Goal: Book appointment/travel/reservation

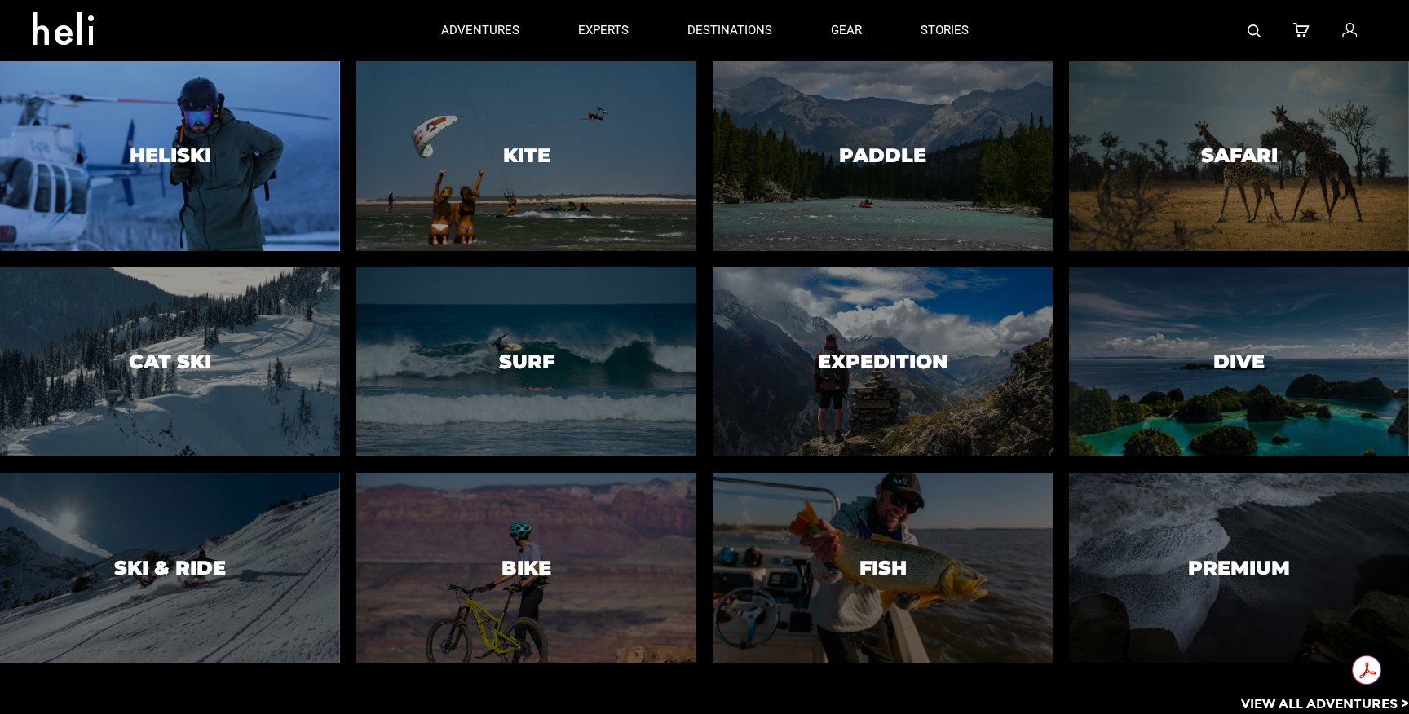
click at [262, 188] on div at bounding box center [170, 156] width 347 height 193
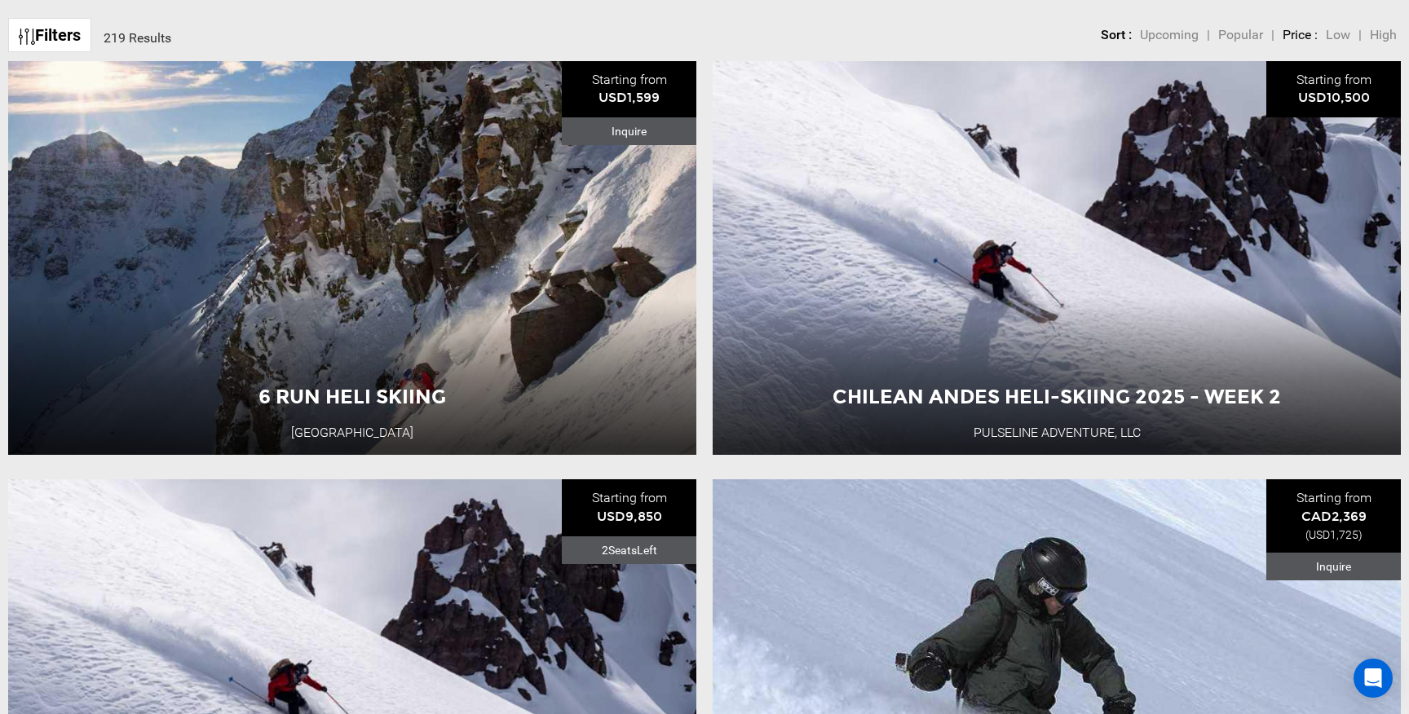
scroll to position [718, 0]
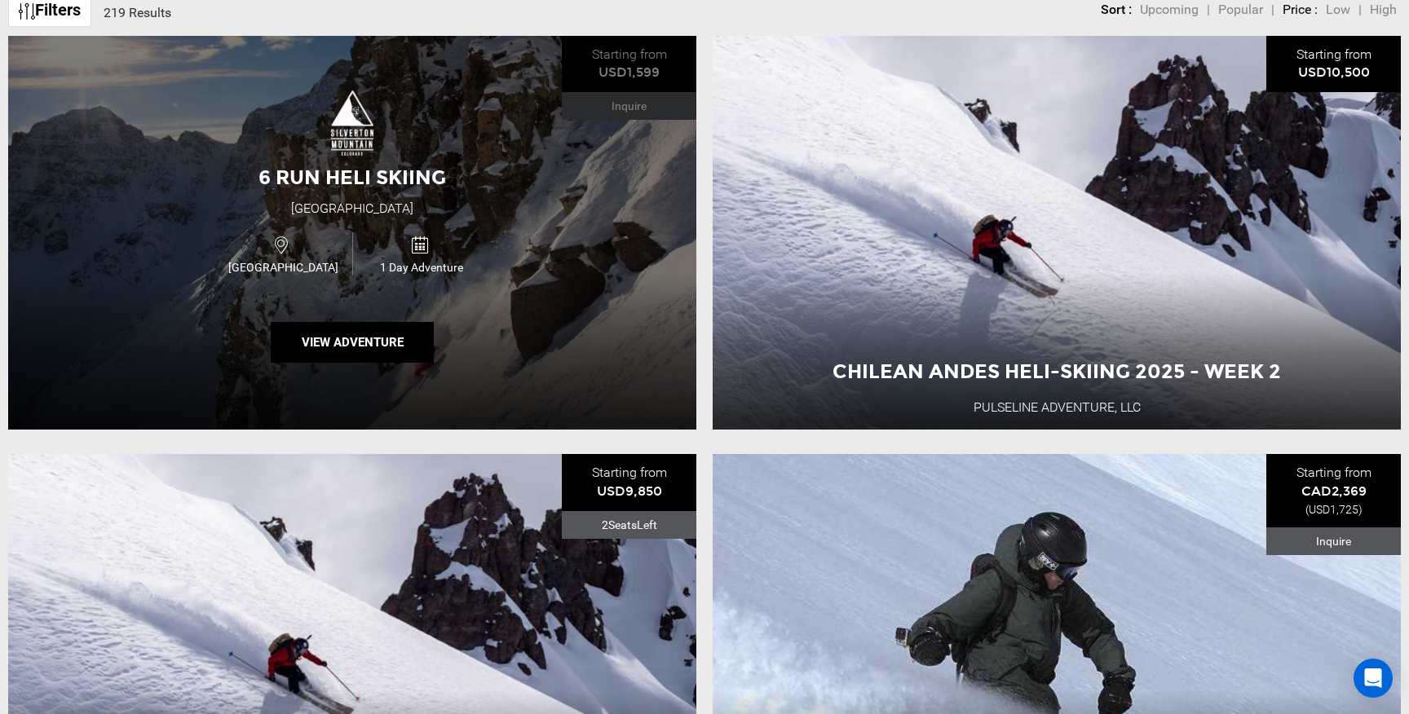
click at [606, 289] on div "6 Run Heli Skiing [GEOGRAPHIC_DATA] [GEOGRAPHIC_DATA] 1 Day Adventure View Adve…" at bounding box center [352, 233] width 688 height 395
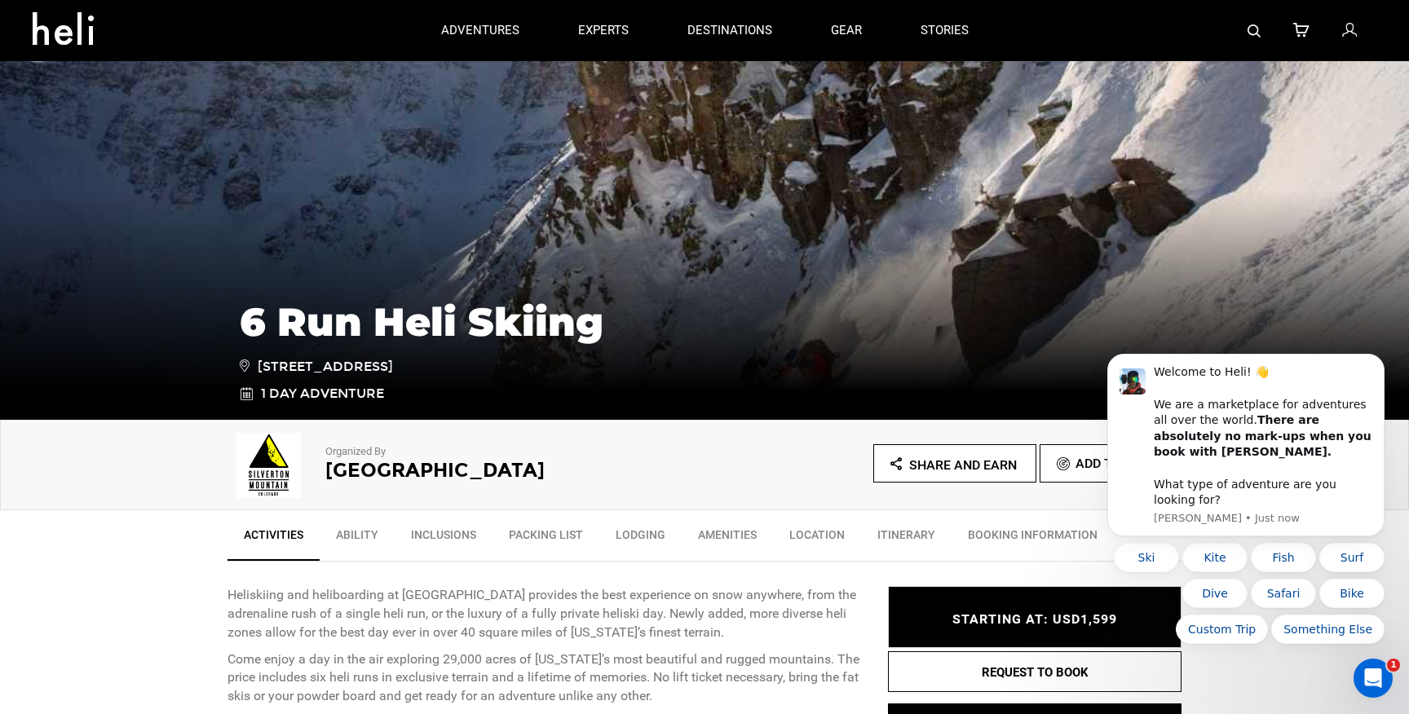
scroll to position [144, 0]
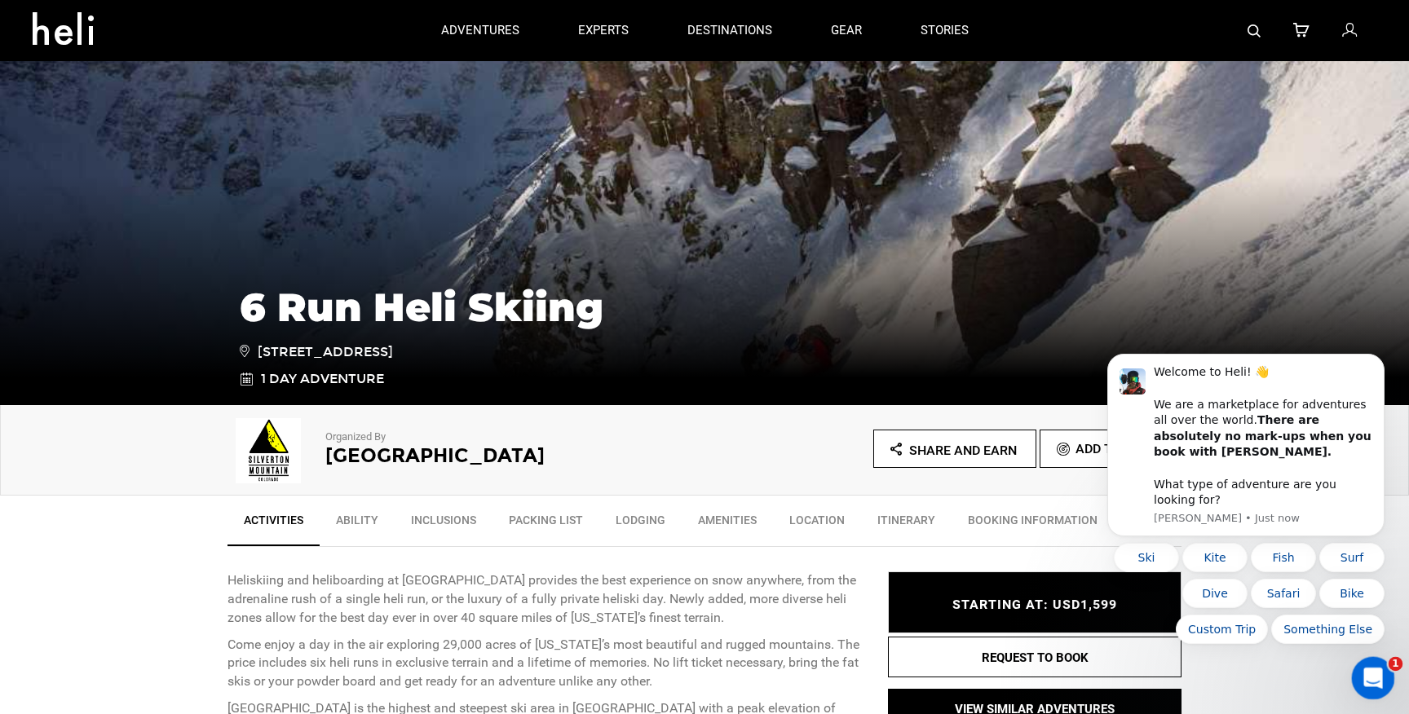
click at [1359, 661] on div "Open Intercom Messenger" at bounding box center [1371, 676] width 54 height 54
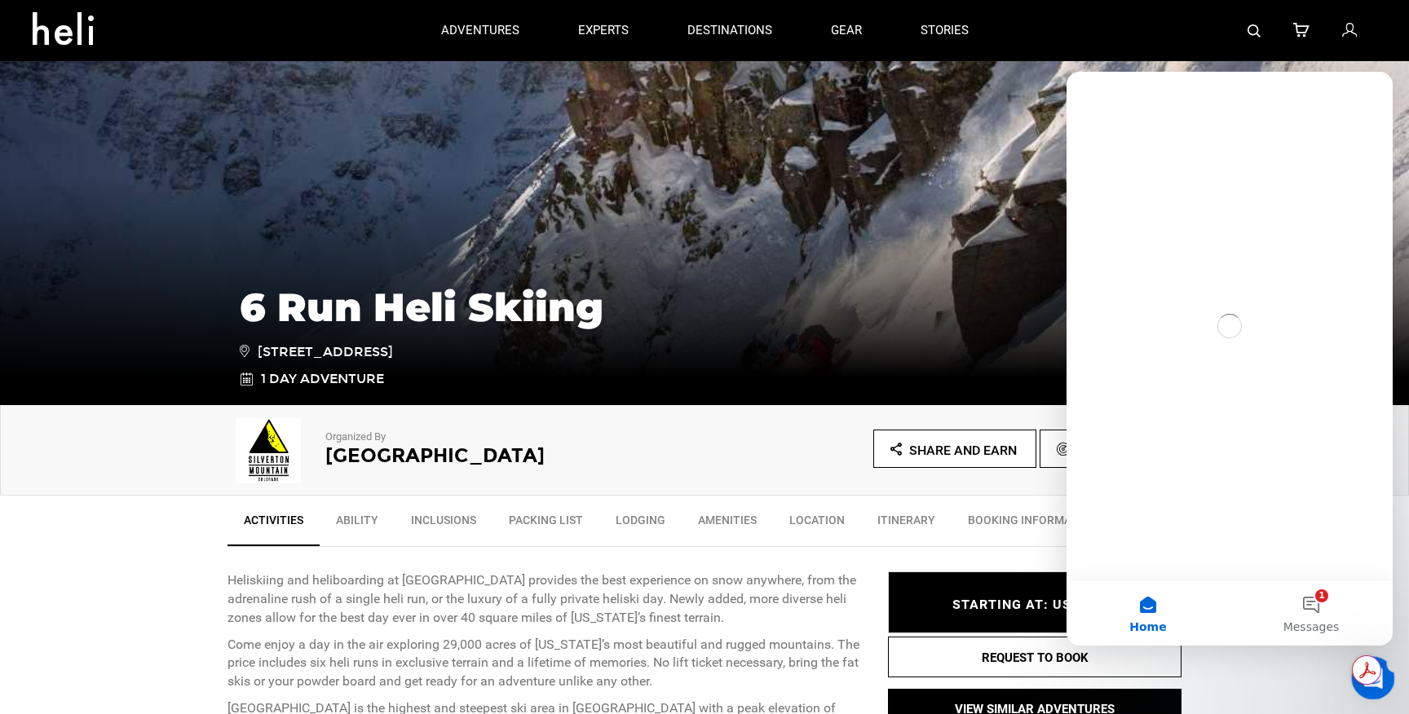
scroll to position [0, 0]
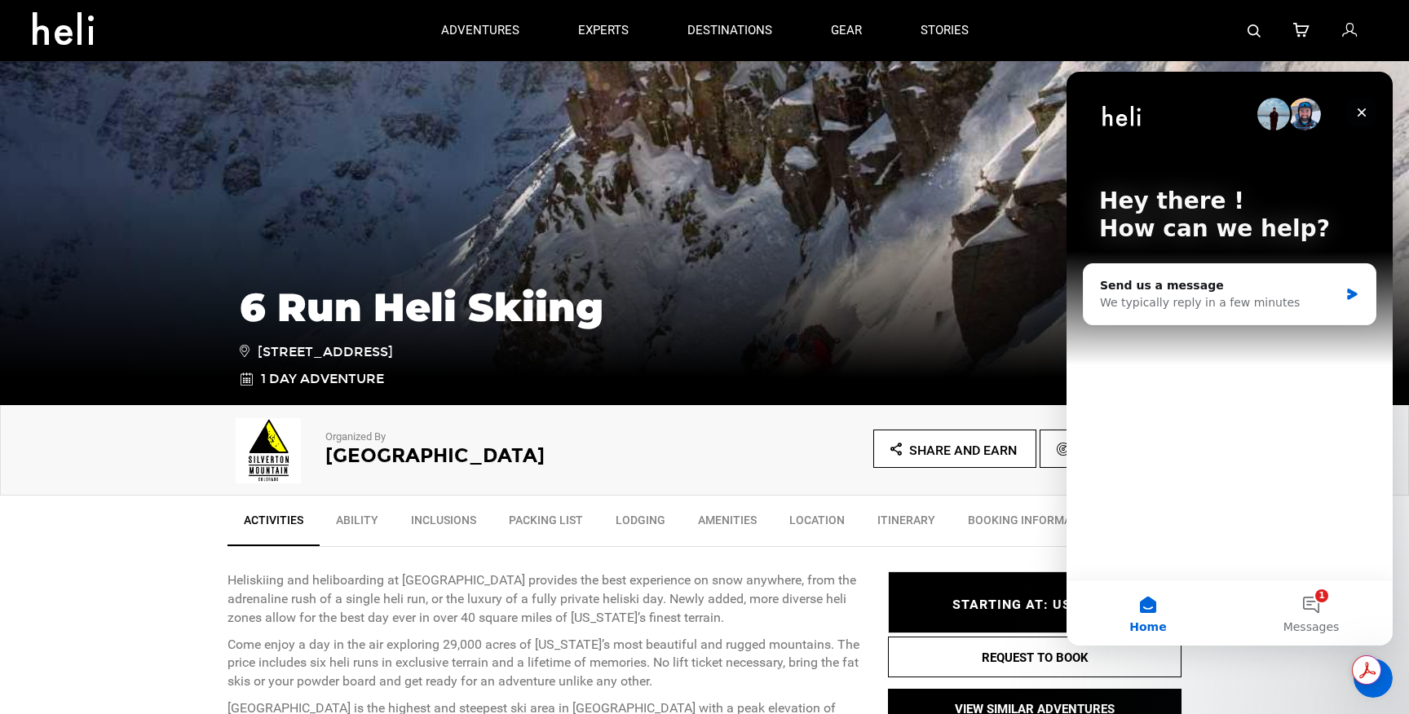
click at [1361, 106] on icon "Close" at bounding box center [1361, 112] width 13 height 13
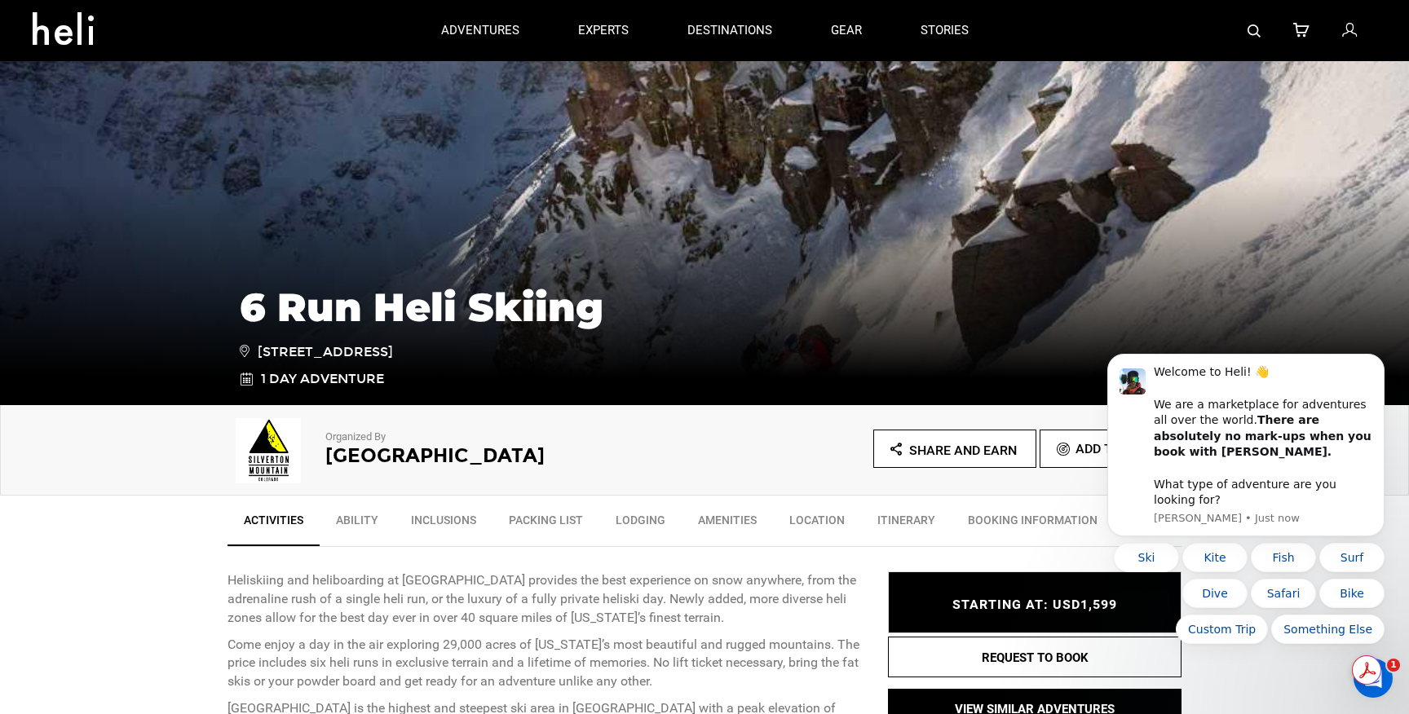
click at [666, 436] on div "Organized By [GEOGRAPHIC_DATA]" at bounding box center [466, 445] width 477 height 65
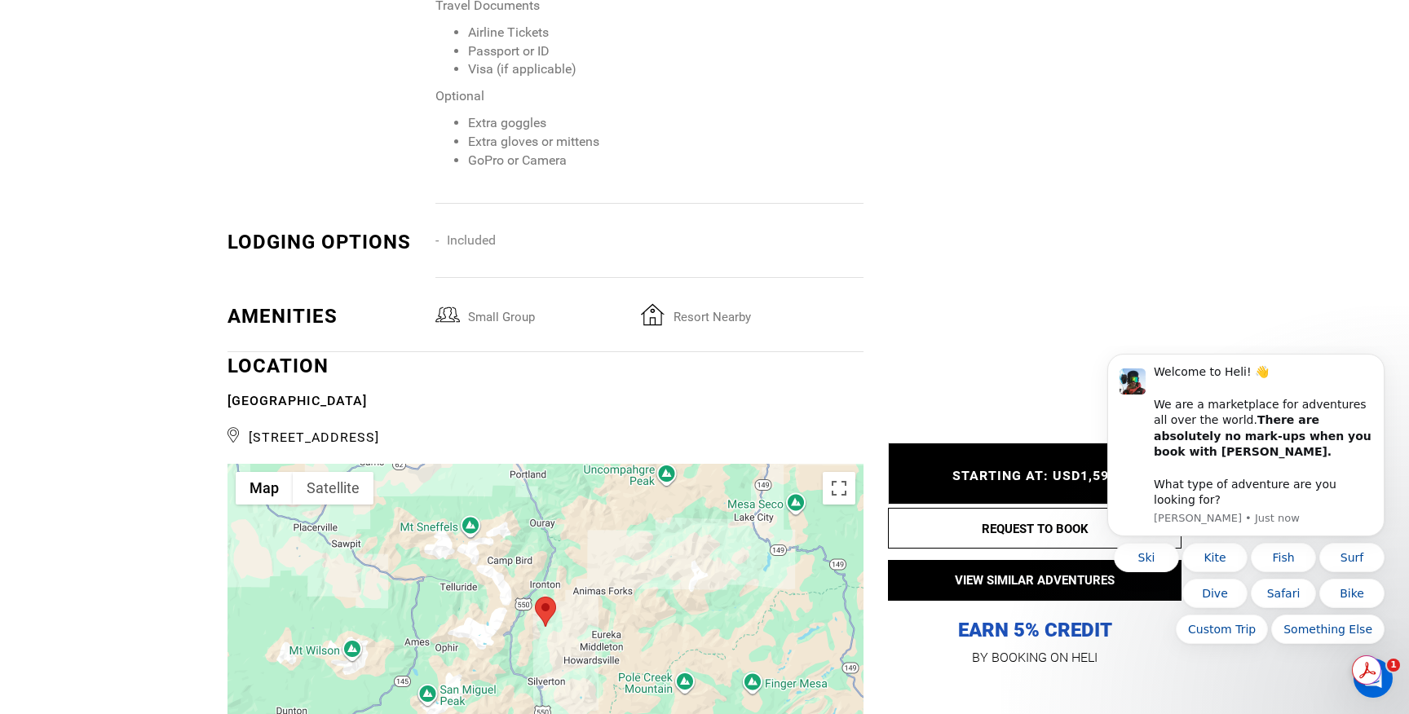
scroll to position [2197, 0]
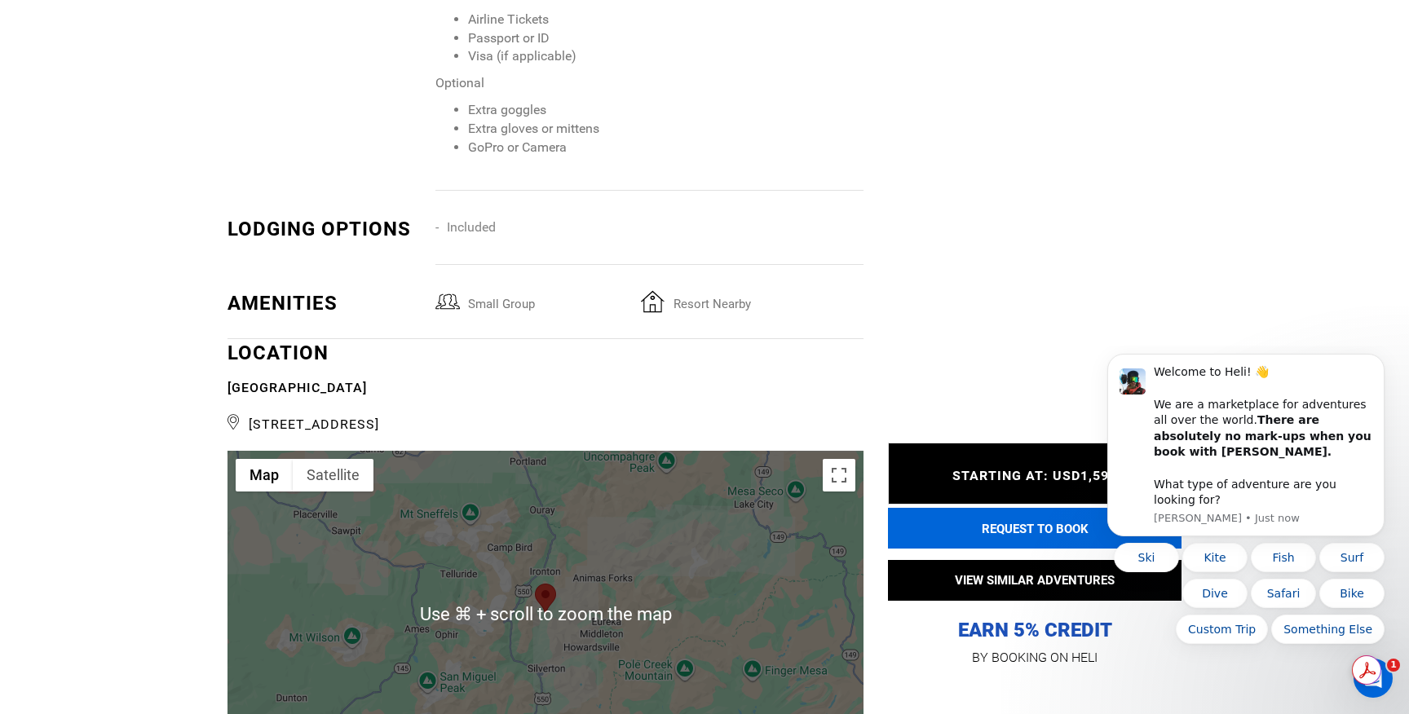
click at [1025, 536] on button "REQUEST TO BOOK" at bounding box center [1035, 528] width 294 height 41
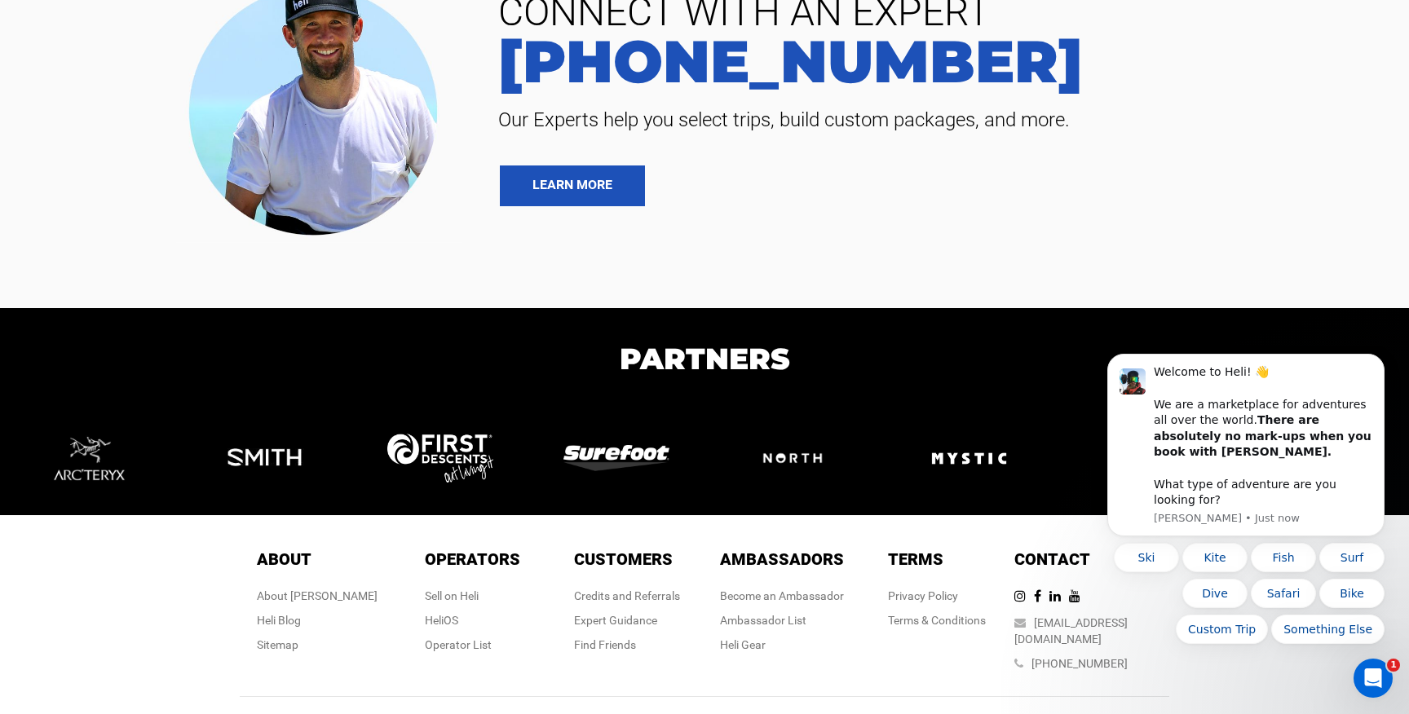
scroll to position [788, 0]
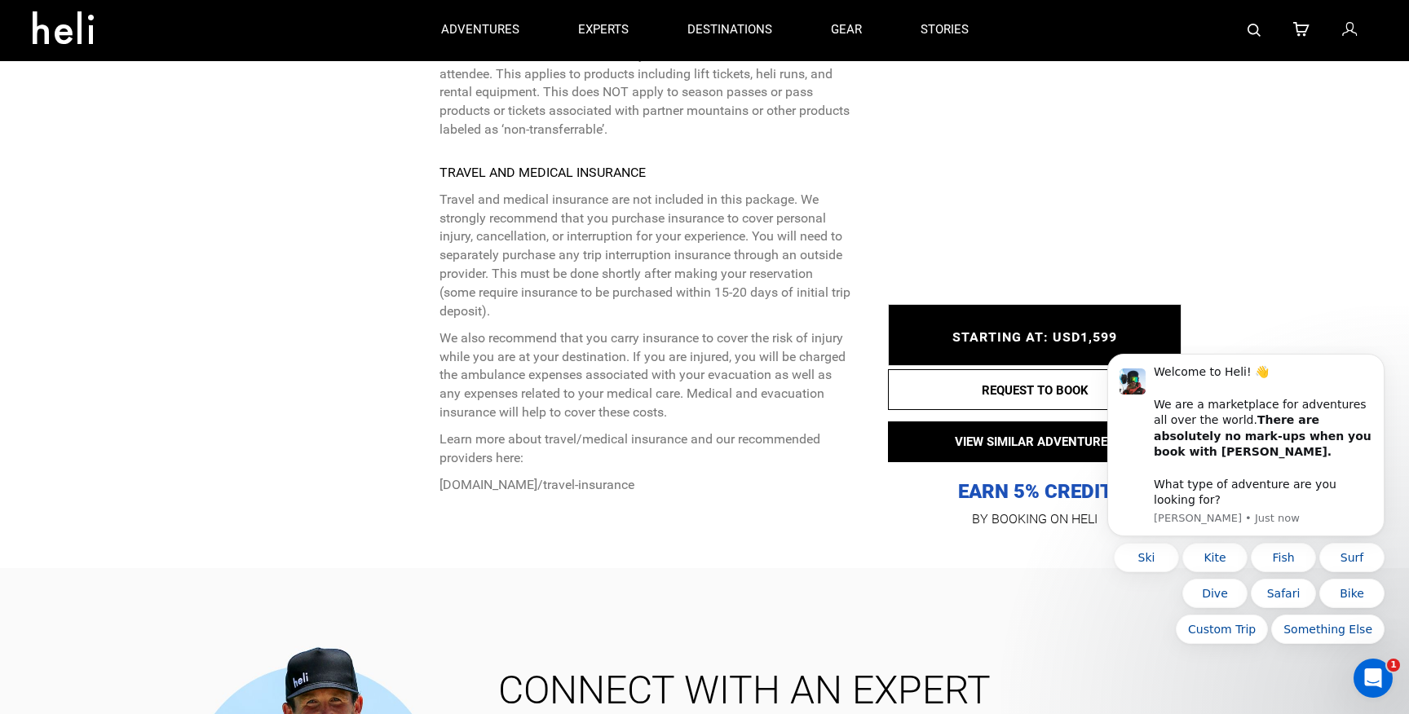
scroll to position [5101, 0]
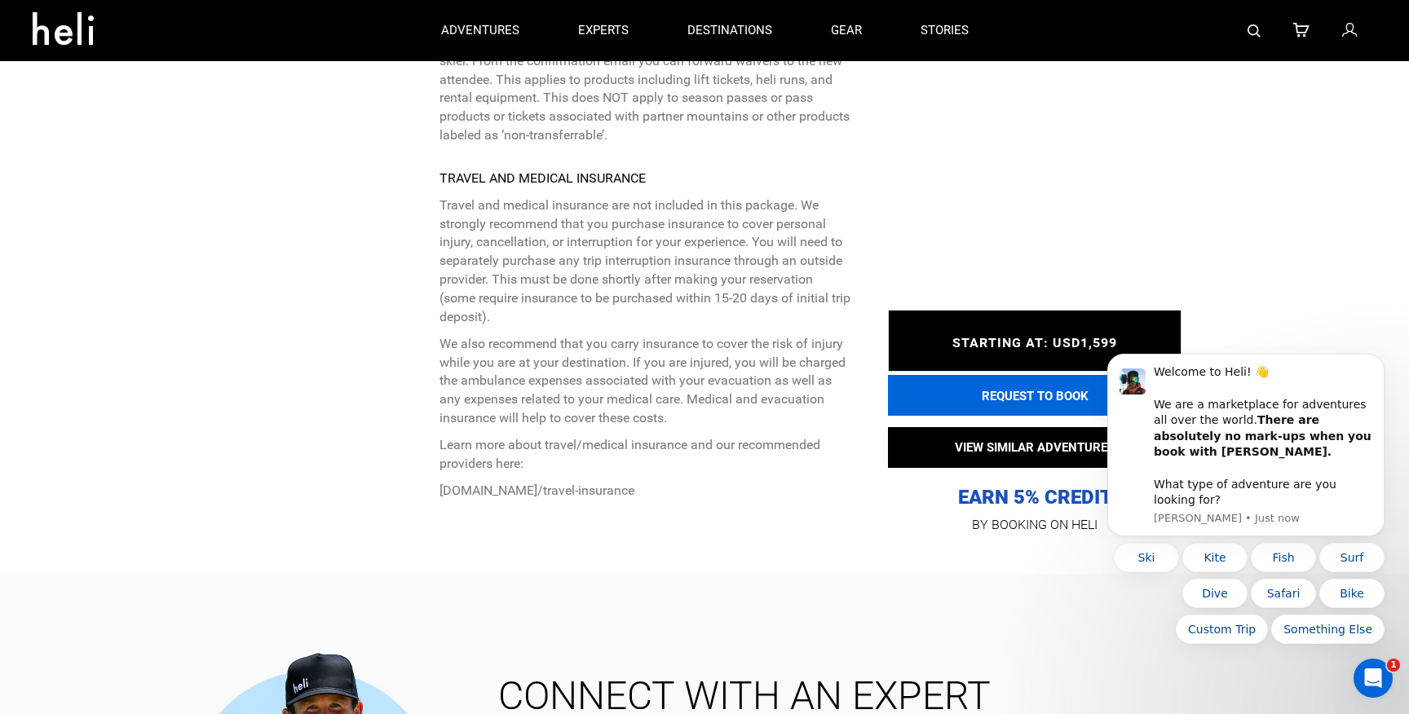
click at [949, 375] on button "REQUEST TO BOOK" at bounding box center [1035, 395] width 294 height 41
